Goal: Information Seeking & Learning: Learn about a topic

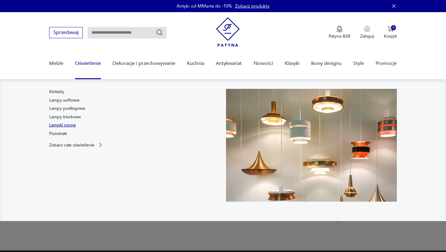
click at [61, 124] on link "Lampki nocne" at bounding box center [62, 125] width 27 height 6
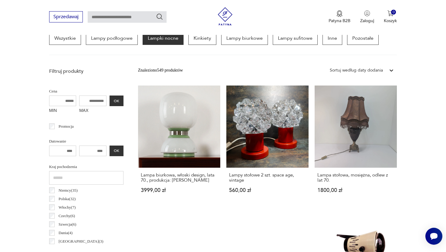
scroll to position [171, 0]
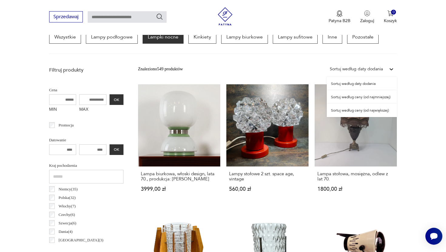
click at [366, 70] on div "Sortuj według daty dodania" at bounding box center [356, 69] width 53 height 7
click at [371, 98] on div "Sortuj według ceny (od najmniejszej)" at bounding box center [362, 96] width 70 height 13
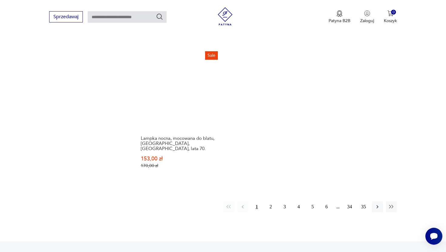
scroll to position [907, 0]
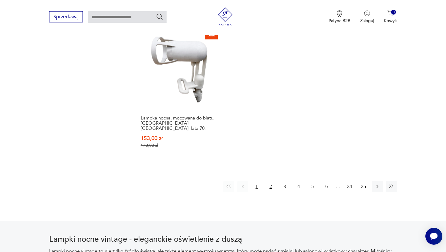
click at [273, 181] on button "2" at bounding box center [270, 186] width 11 height 11
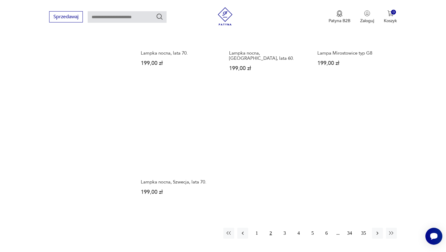
scroll to position [860, 0]
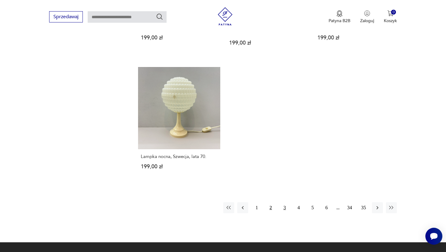
click at [284, 203] on button "3" at bounding box center [284, 208] width 11 height 11
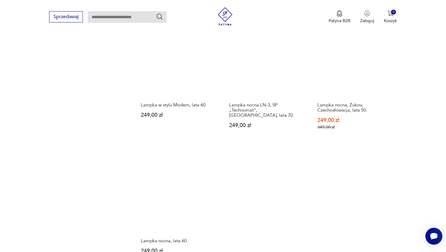
scroll to position [810, 0]
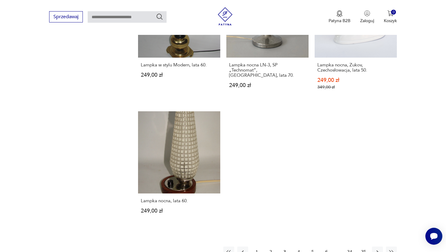
click at [300, 247] on button "4" at bounding box center [298, 252] width 11 height 11
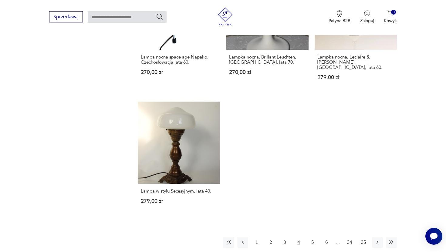
scroll to position [878, 0]
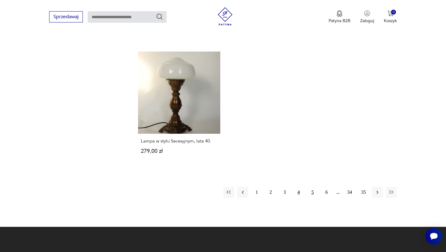
click at [313, 187] on button "5" at bounding box center [312, 192] width 11 height 11
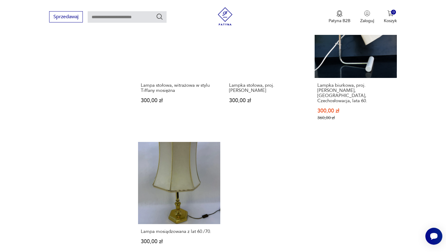
scroll to position [853, 0]
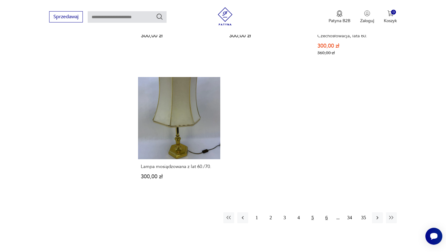
click at [327, 213] on button "6" at bounding box center [326, 218] width 11 height 11
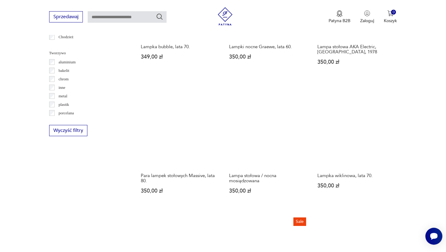
scroll to position [570, 0]
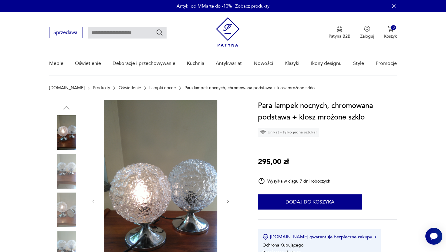
click at [70, 171] on img at bounding box center [66, 171] width 35 height 35
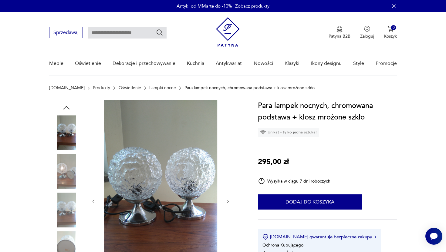
click at [66, 174] on img at bounding box center [66, 171] width 35 height 35
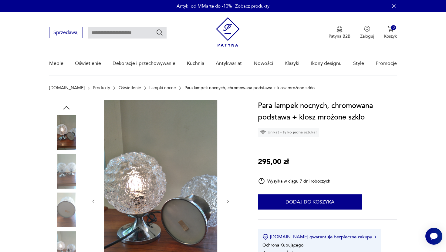
click at [60, 171] on img at bounding box center [66, 171] width 35 height 35
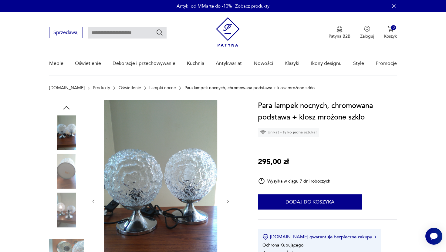
click at [68, 166] on img at bounding box center [66, 171] width 35 height 35
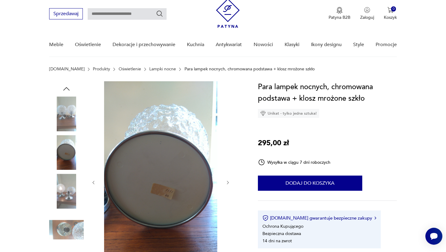
scroll to position [22, 0]
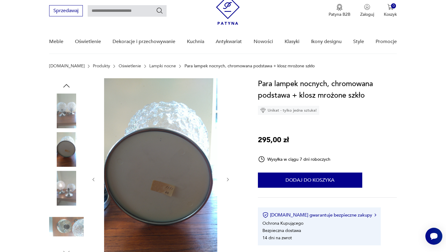
click at [68, 205] on img at bounding box center [66, 188] width 35 height 35
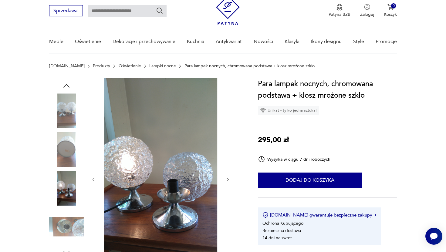
click at [70, 229] on img at bounding box center [66, 227] width 35 height 35
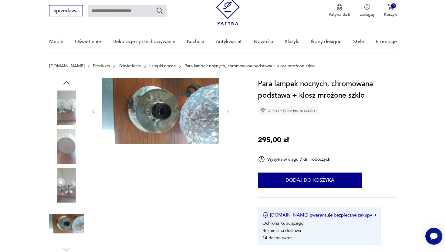
scroll to position [0, 0]
